Goal: Task Accomplishment & Management: Complete application form

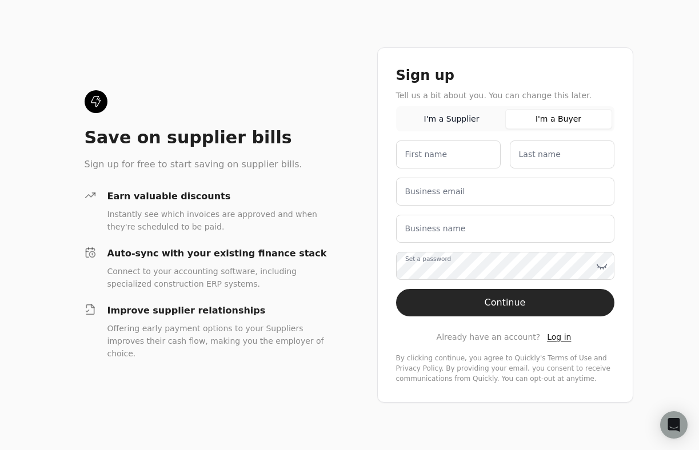
click at [539, 114] on button "I'm a Buyer" at bounding box center [558, 119] width 107 height 20
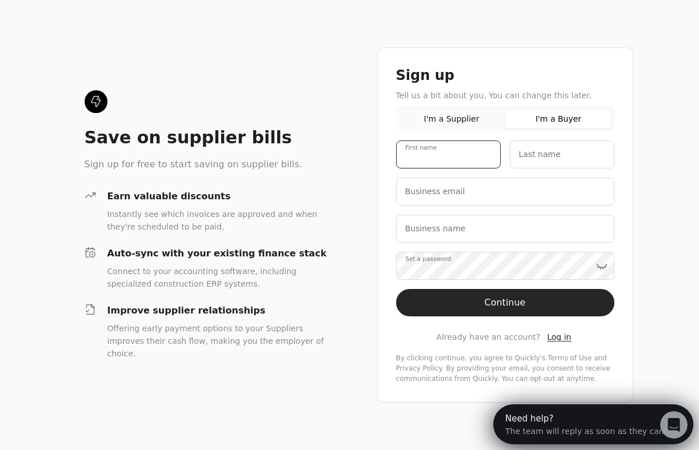
click at [438, 147] on div "First name" at bounding box center [448, 155] width 105 height 28
type name "[PERSON_NAME]"
type name "Diamond"
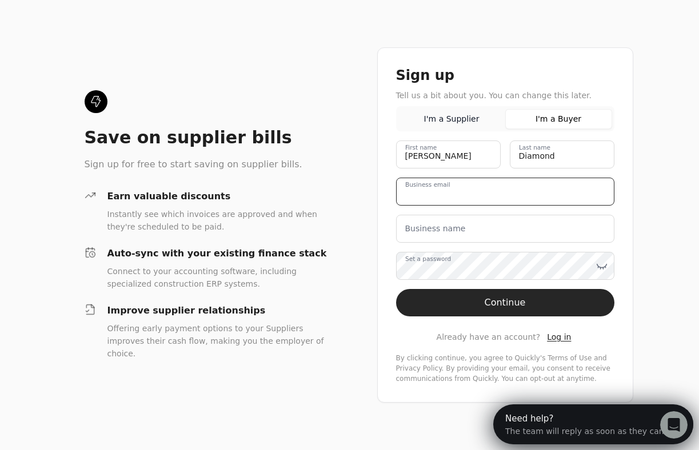
type email "[PERSON_NAME][EMAIL_ADDRESS][DOMAIN_NAME]"
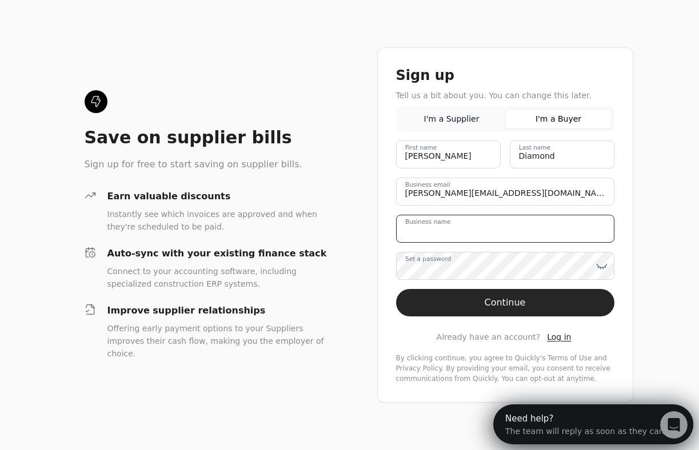
type name "Diamond Renewable Energy"
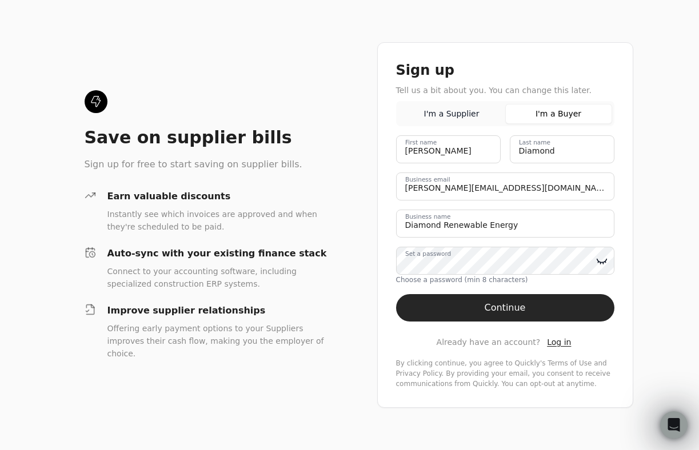
click at [602, 260] on icon at bounding box center [601, 260] width 11 height 11
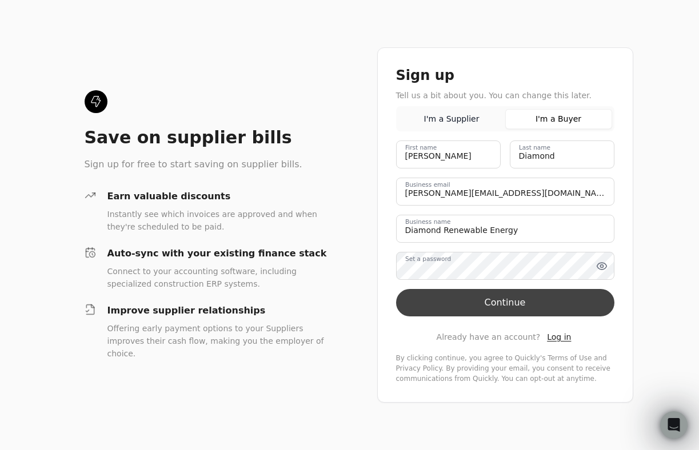
click at [488, 305] on button "Continue" at bounding box center [505, 302] width 218 height 27
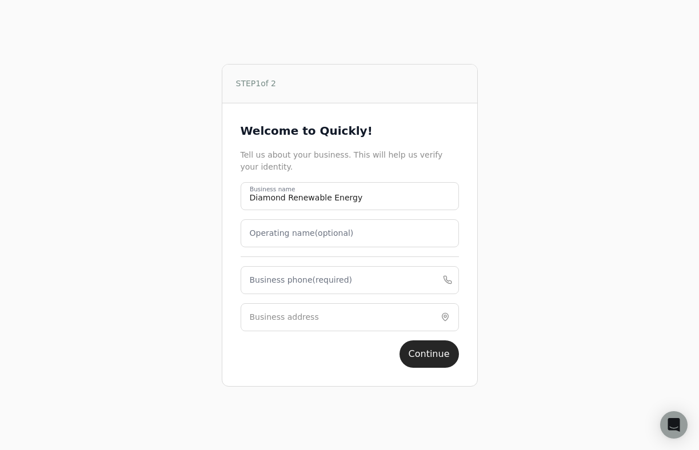
click at [330, 278] on label "Business phone (required)" at bounding box center [301, 280] width 103 height 12
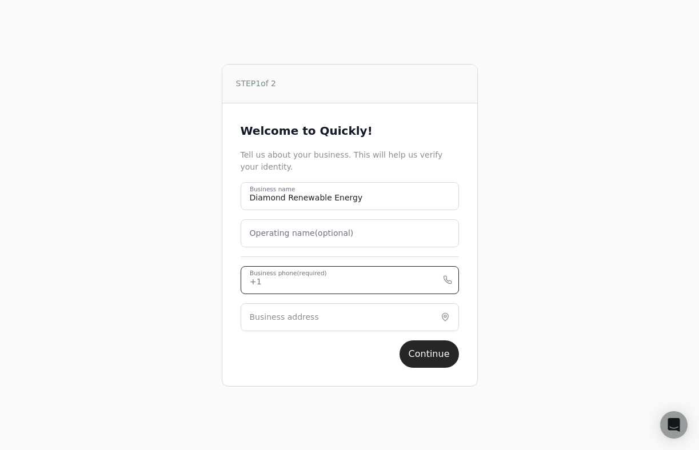
click at [330, 278] on phone "Business phone (required)" at bounding box center [350, 280] width 218 height 28
type phone "7053452935"
drag, startPoint x: 250, startPoint y: 320, endPoint x: 261, endPoint y: 321, distance: 10.9
click at [254, 320] on label "Business address" at bounding box center [284, 317] width 69 height 12
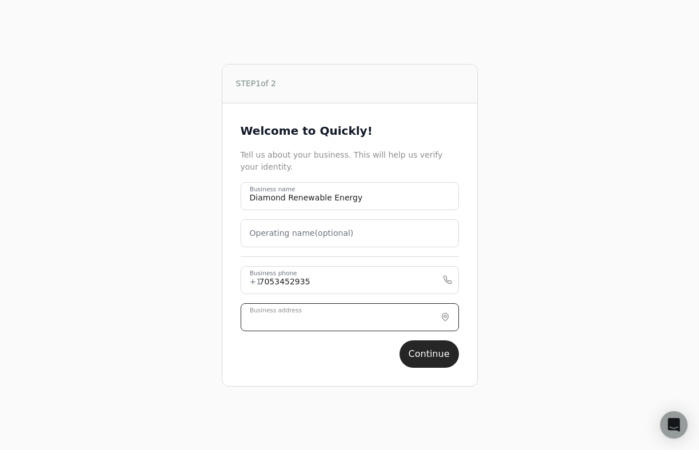
click at [297, 319] on input "Business address" at bounding box center [350, 317] width 218 height 28
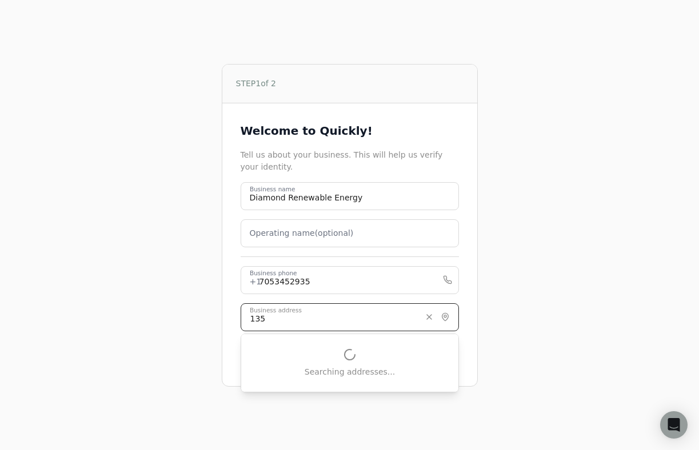
type input "135 Bayfield Street"
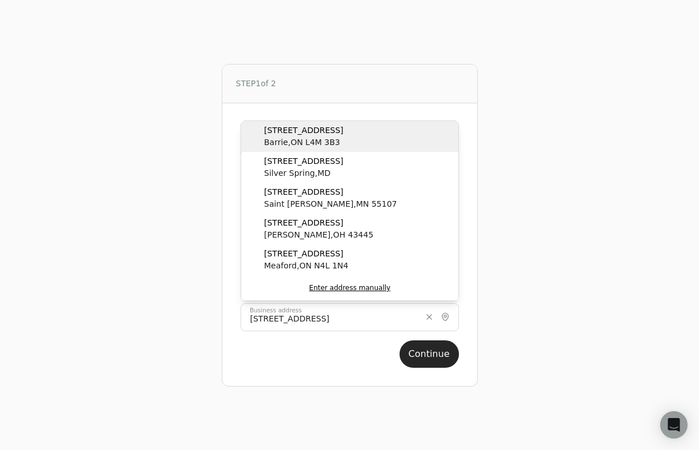
click at [342, 143] on div "135 Bayfield Street Barrie , ON L4M 3B3" at bounding box center [349, 136] width 217 height 31
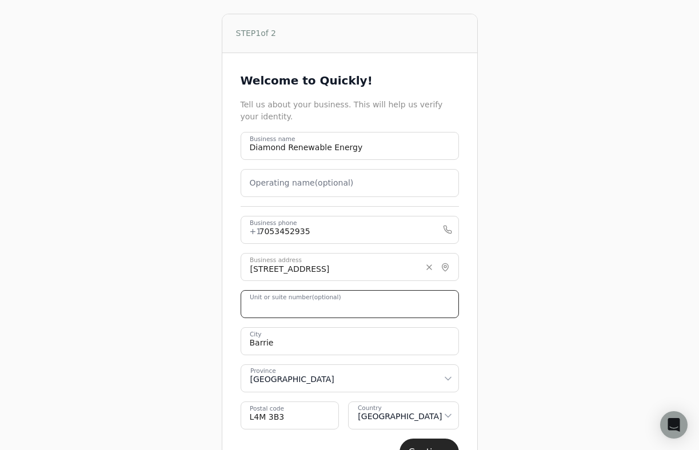
click at [332, 316] on number "Unit or suite number (optional)" at bounding box center [350, 304] width 218 height 28
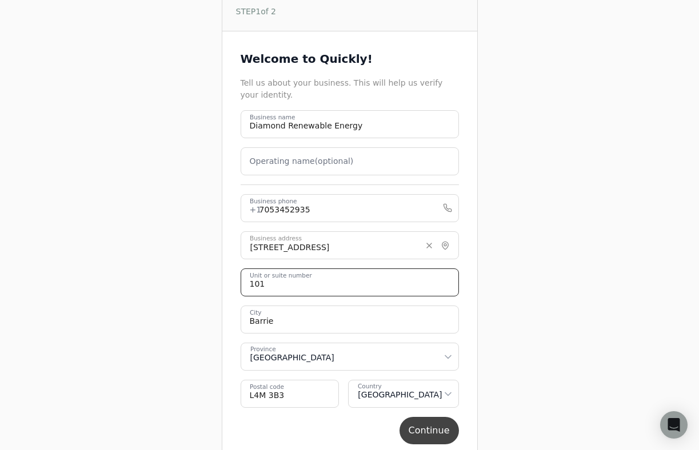
type number "101"
click at [426, 430] on button "Continue" at bounding box center [428, 430] width 59 height 27
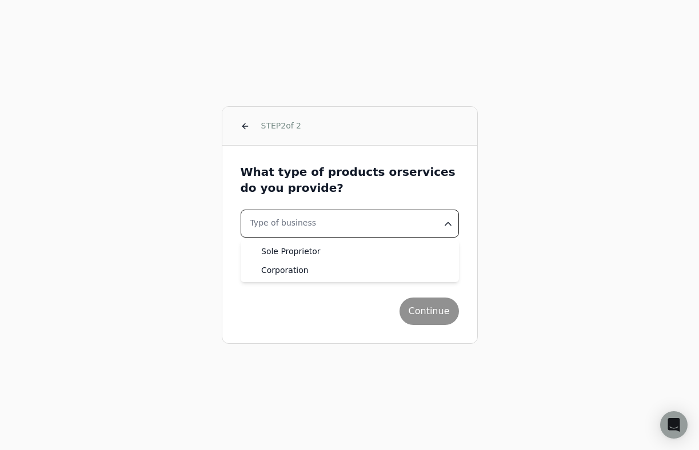
click at [327, 229] on html "STEP 2 of 2 What type of products or services do you provide? Type of business …" at bounding box center [349, 225] width 699 height 450
select select "corporation"
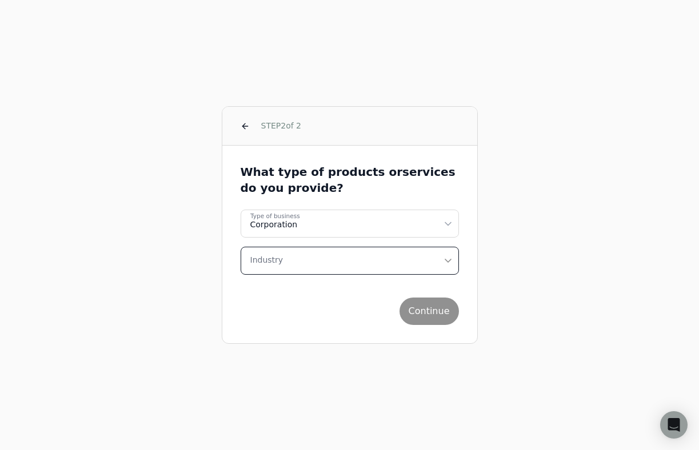
click at [298, 262] on button "Industry" at bounding box center [350, 261] width 218 height 28
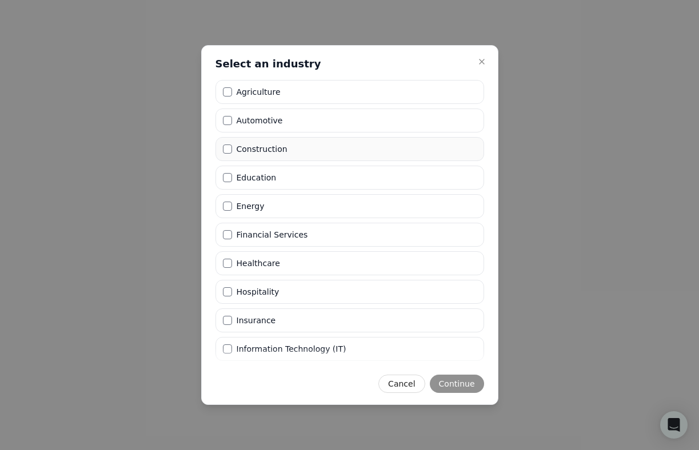
click at [275, 151] on label "Construction" at bounding box center [262, 149] width 51 height 8
click at [232, 151] on button "Construction" at bounding box center [227, 149] width 9 height 9
click at [456, 378] on button "Continue" at bounding box center [457, 384] width 54 height 18
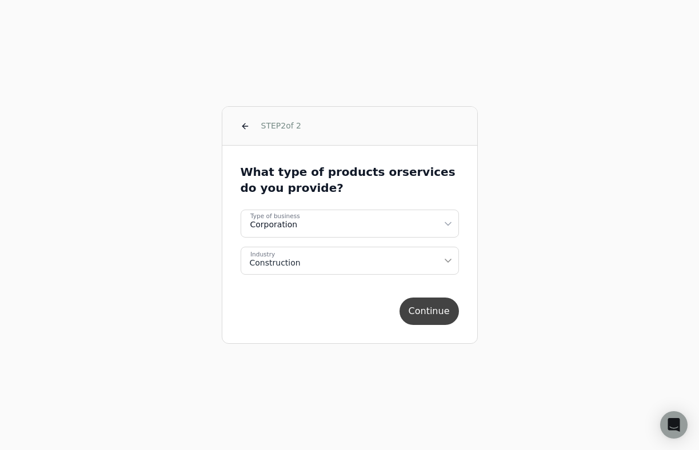
click at [424, 314] on button "Continue" at bounding box center [428, 311] width 59 height 27
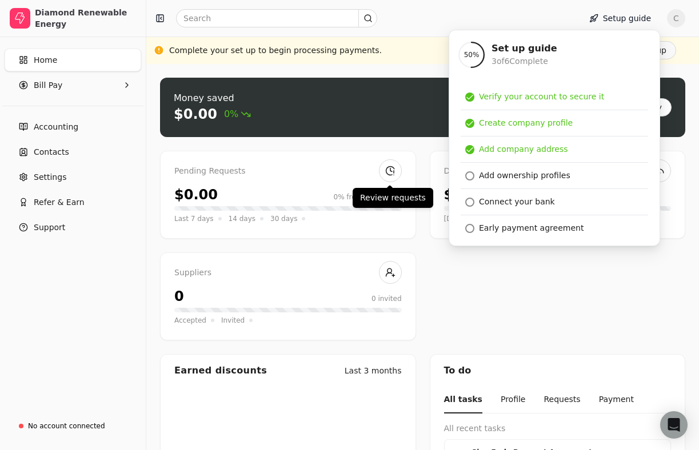
click at [323, 177] on div "Pending Requests" at bounding box center [287, 171] width 227 height 13
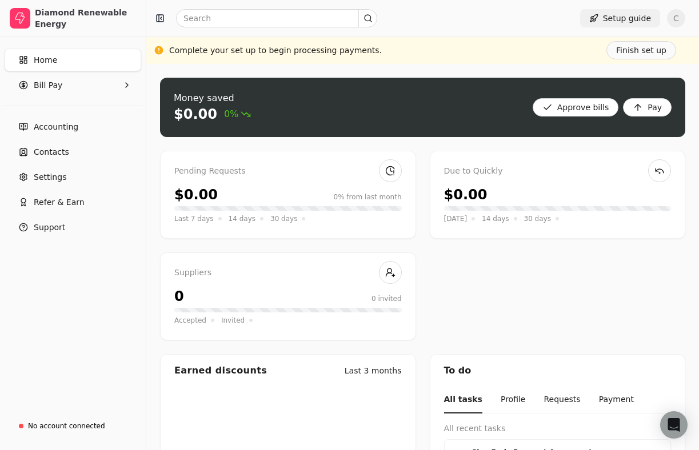
click at [632, 19] on button "Setup guide" at bounding box center [620, 18] width 80 height 18
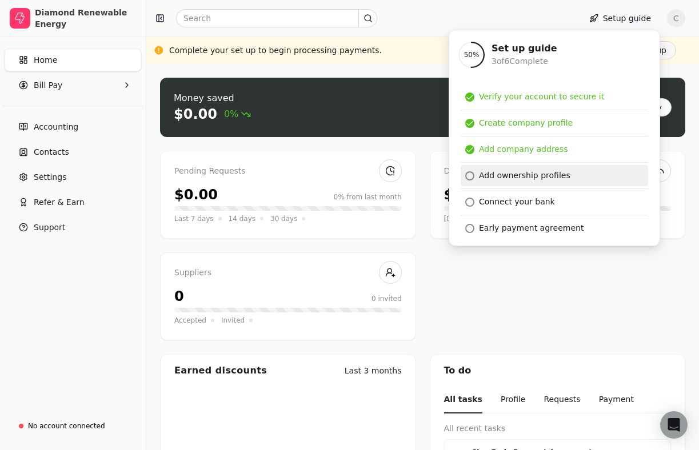
click at [511, 174] on div "Add ownership profiles" at bounding box center [524, 176] width 91 height 12
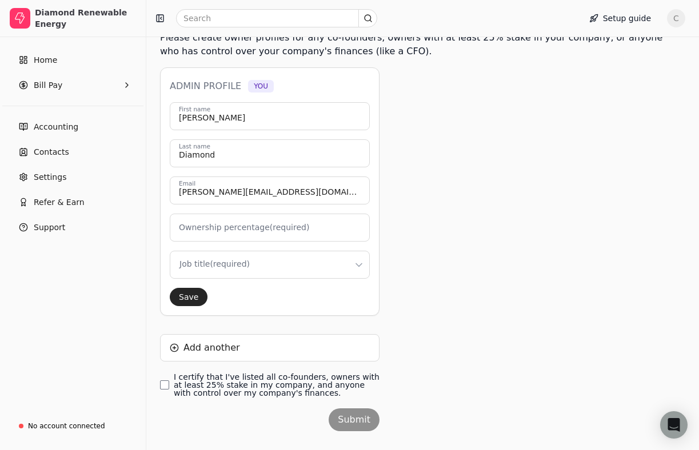
scroll to position [165, 0]
click at [299, 228] on label "Ownership percentage (required)" at bounding box center [244, 227] width 130 height 12
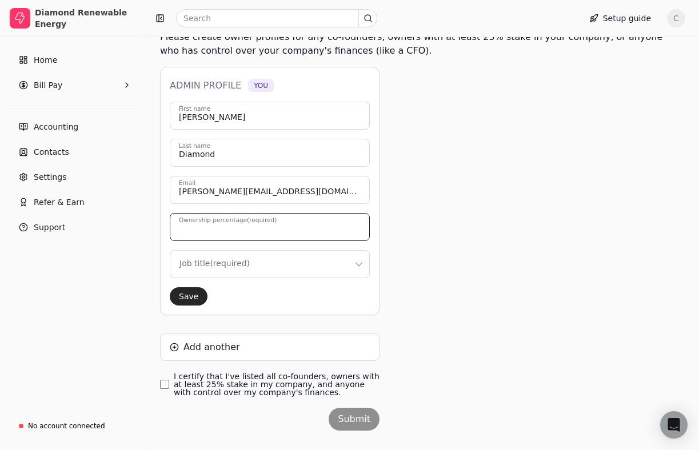
click at [299, 228] on input "Ownership percentage (required)" at bounding box center [270, 227] width 200 height 28
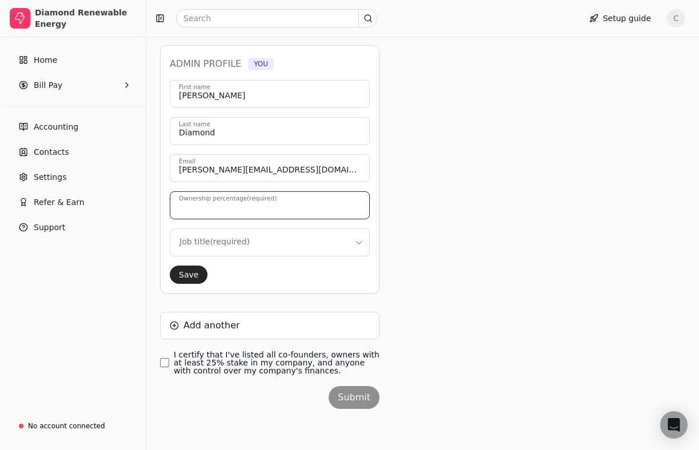
scroll to position [0, 0]
